Goal: Information Seeking & Learning: Learn about a topic

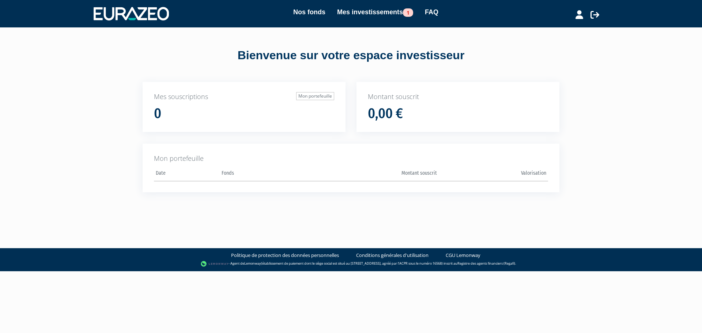
click at [167, 101] on p "Mes souscriptions Mon portefeuille" at bounding box center [244, 97] width 180 height 10
click at [377, 8] on link "Mes investissements 1" at bounding box center [375, 12] width 76 height 10
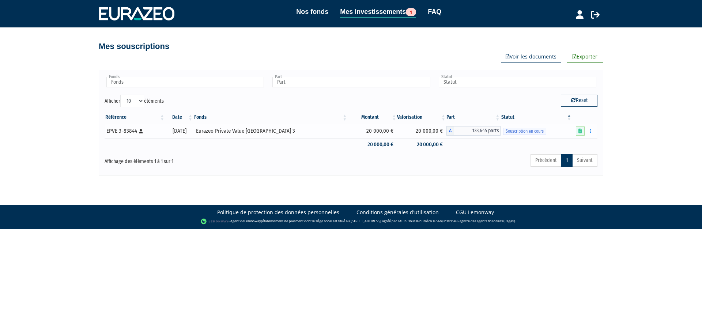
click at [247, 130] on div "Eurazeo Private Value [GEOGRAPHIC_DATA] 3" at bounding box center [270, 131] width 149 height 8
click at [582, 129] on icon at bounding box center [581, 131] width 4 height 5
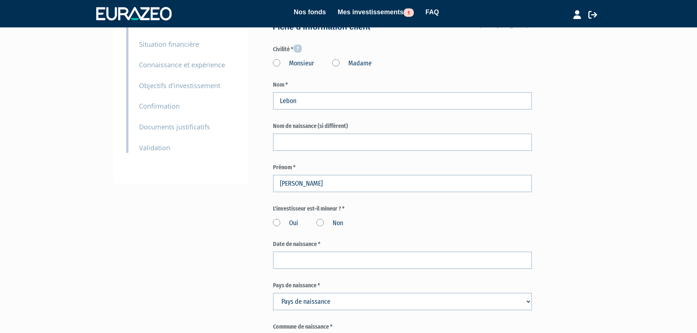
scroll to position [40, 0]
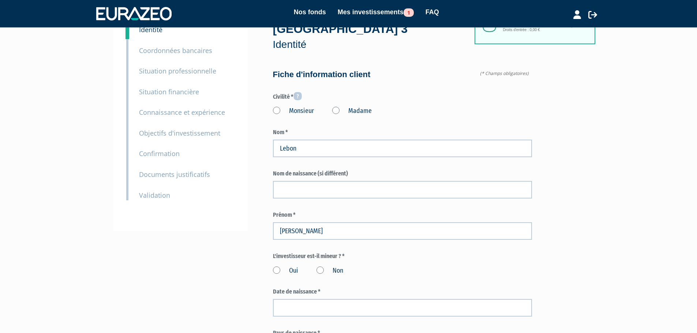
click at [316, 5] on nav "Nos fonds Mes investissements 1 FAQ Mon profil Mes structures" at bounding box center [348, 13] width 697 height 27
click at [313, 10] on link "Nos fonds" at bounding box center [310, 12] width 32 height 10
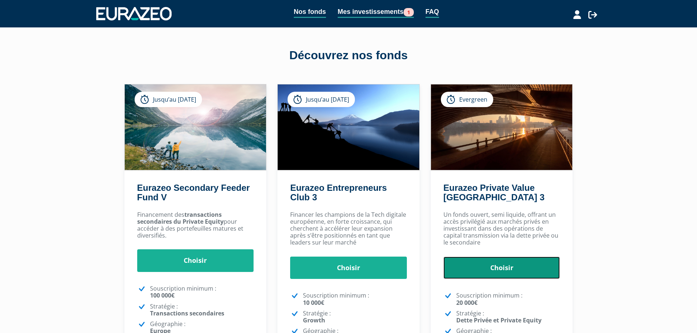
click at [530, 261] on link "Choisir" at bounding box center [501, 268] width 117 height 23
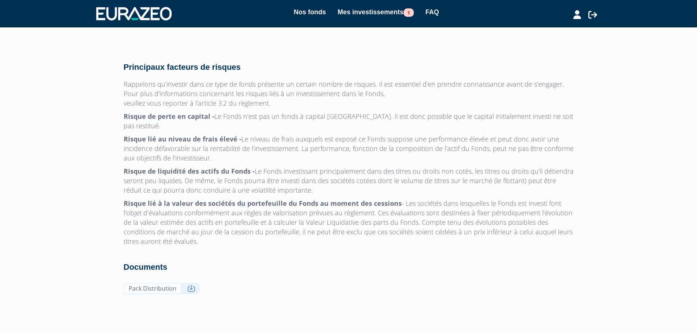
scroll to position [2216, 0]
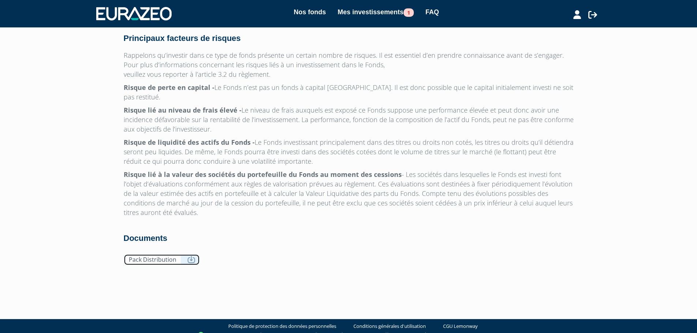
click at [184, 254] on link "Pack Distribution" at bounding box center [162, 259] width 76 height 11
click at [305, 14] on link "Nos fonds" at bounding box center [310, 12] width 32 height 10
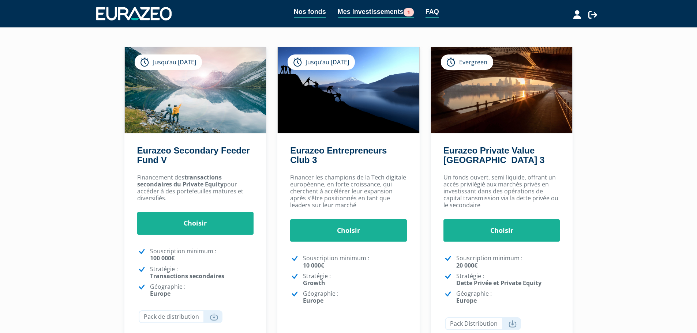
scroll to position [146, 0]
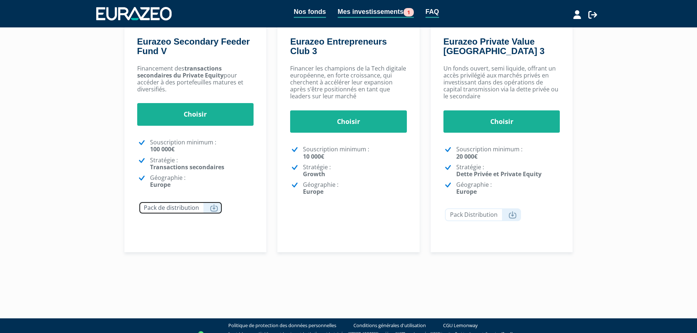
click at [178, 208] on link "Pack de distribution" at bounding box center [181, 208] width 84 height 13
click at [51, 104] on div "Nos fonds Mes investissements 1 FAQ Déconnexion Nos fonds Mes investissements 1…" at bounding box center [348, 71] width 697 height 435
